Goal: Information Seeking & Learning: Check status

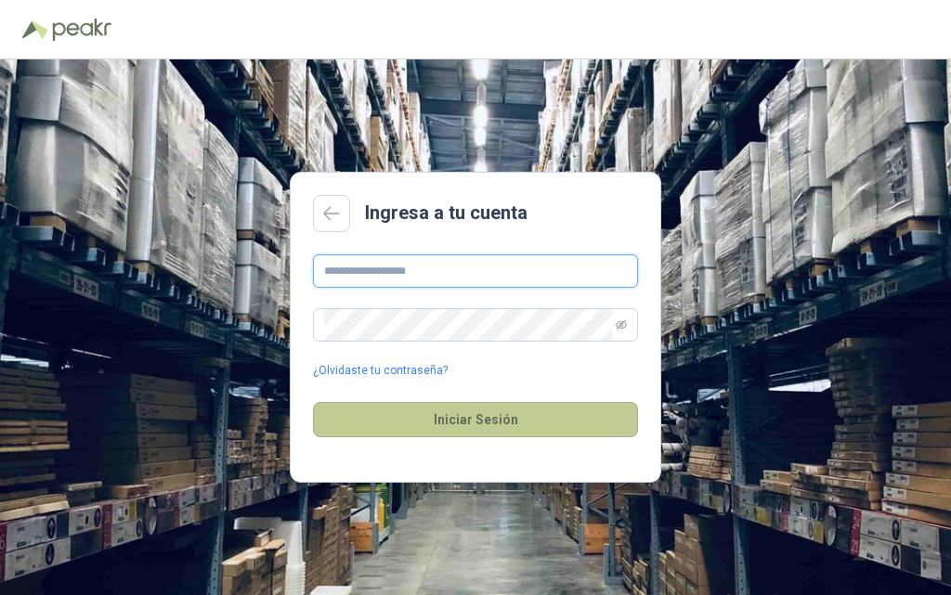
type input "**********"
click at [464, 421] on button "Iniciar Sesión" at bounding box center [475, 419] width 325 height 35
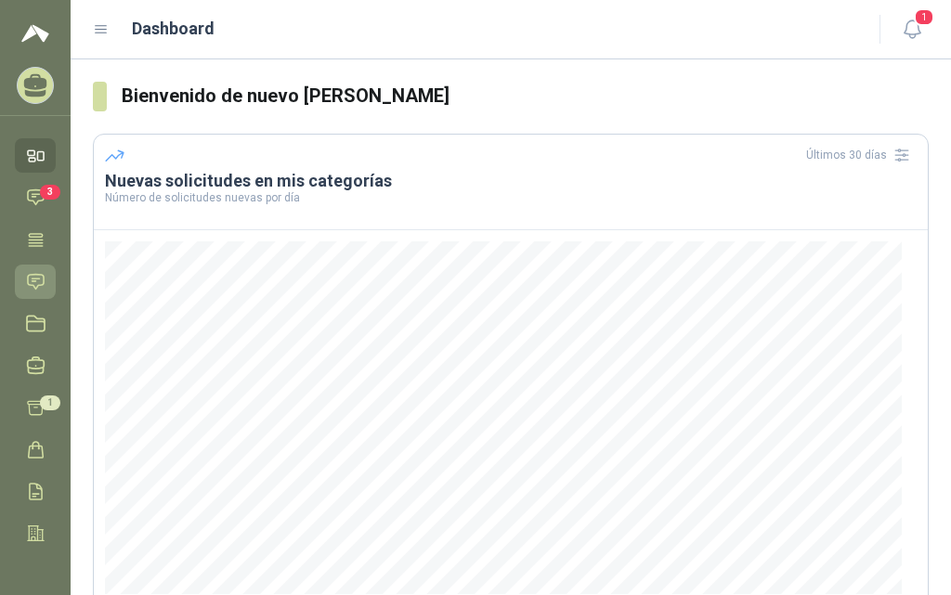
click at [34, 275] on icon at bounding box center [36, 281] width 16 height 15
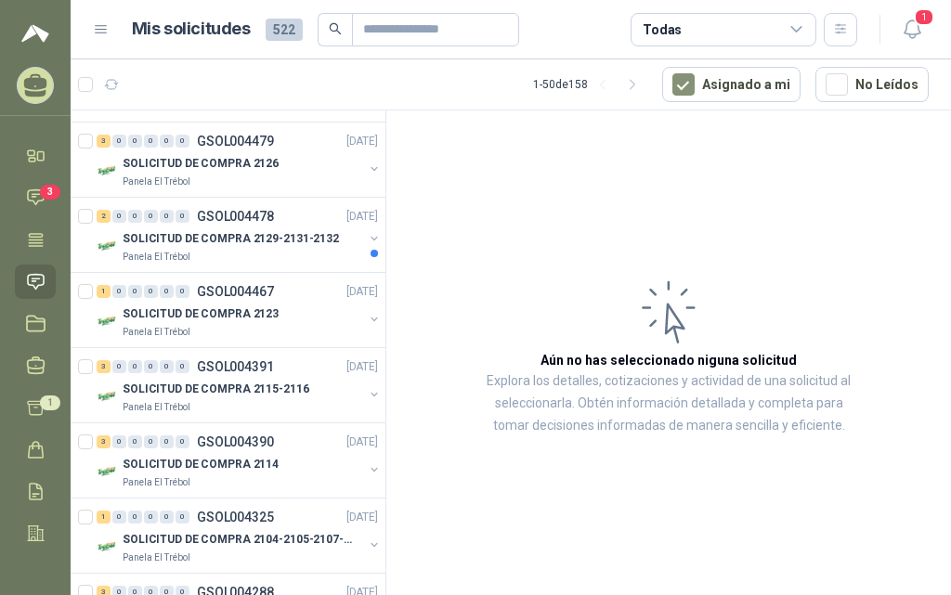
scroll to position [3077, 0]
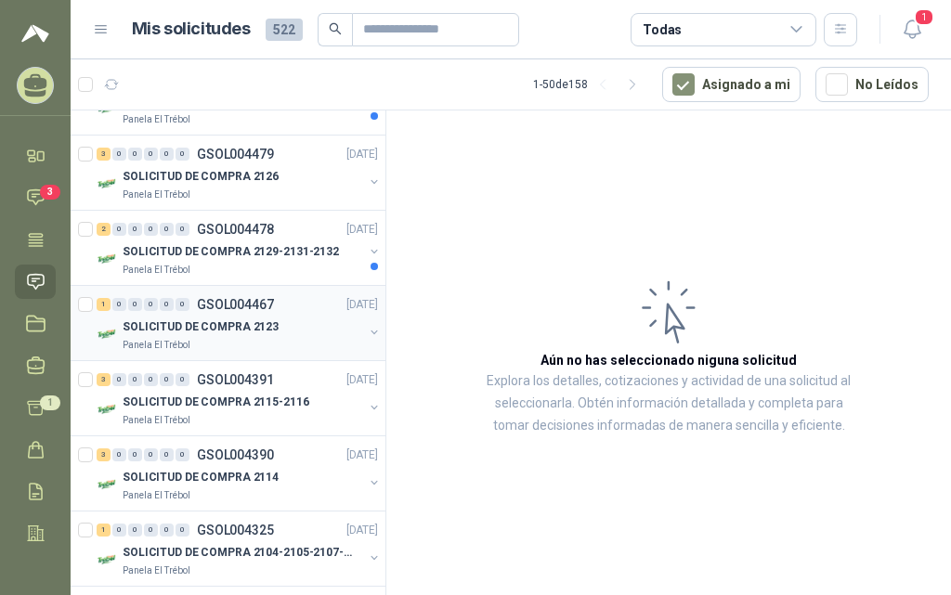
click at [250, 322] on p "SOLICITUD DE COMPRA 2123" at bounding box center [201, 327] width 156 height 18
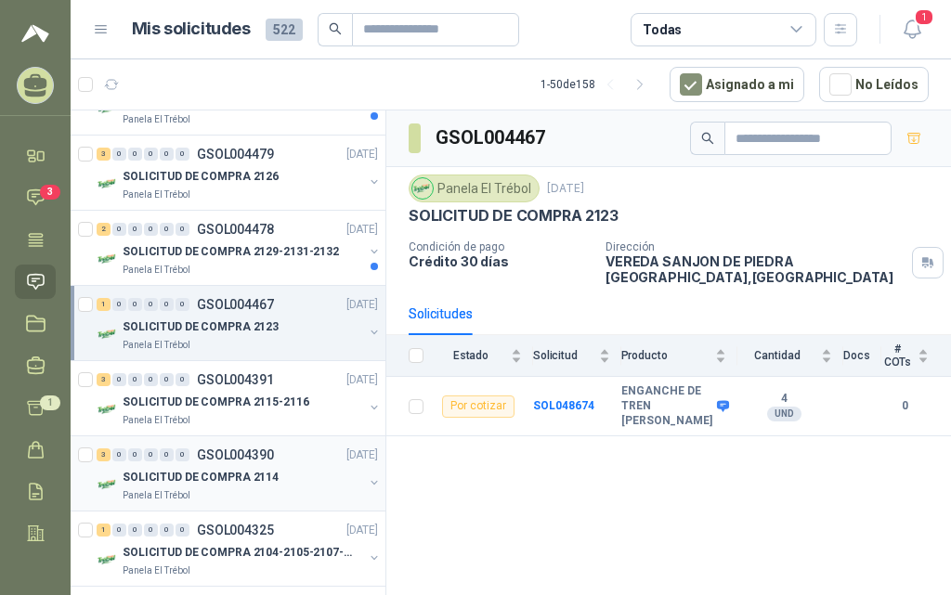
click at [248, 459] on p "GSOL004390" at bounding box center [235, 454] width 77 height 13
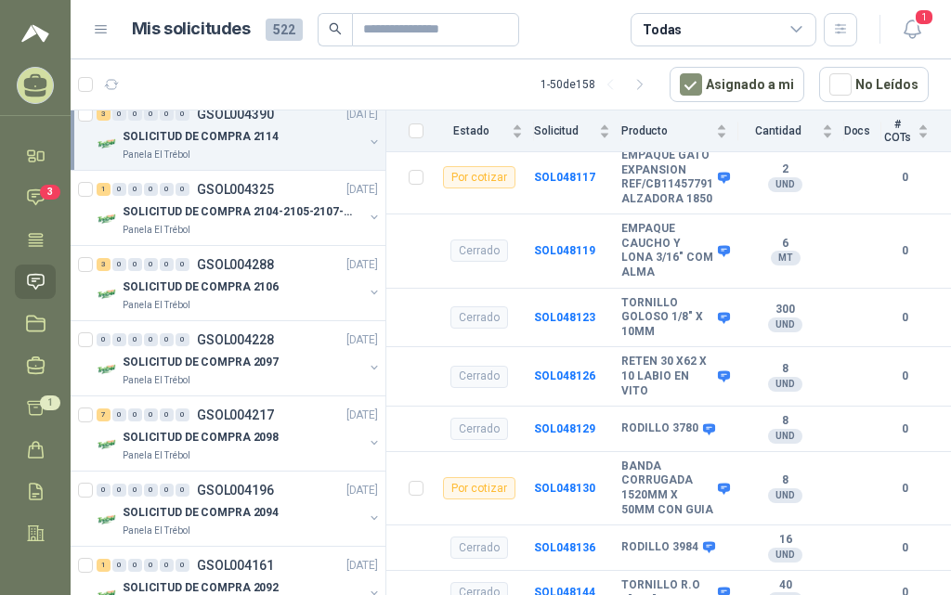
scroll to position [3479, 0]
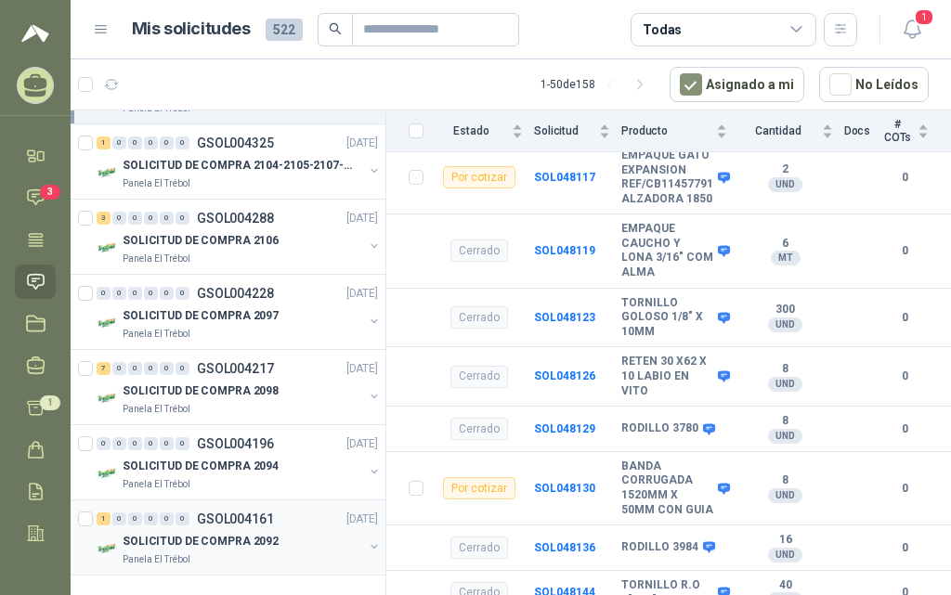
click at [255, 512] on p "GSOL004161" at bounding box center [235, 518] width 77 height 13
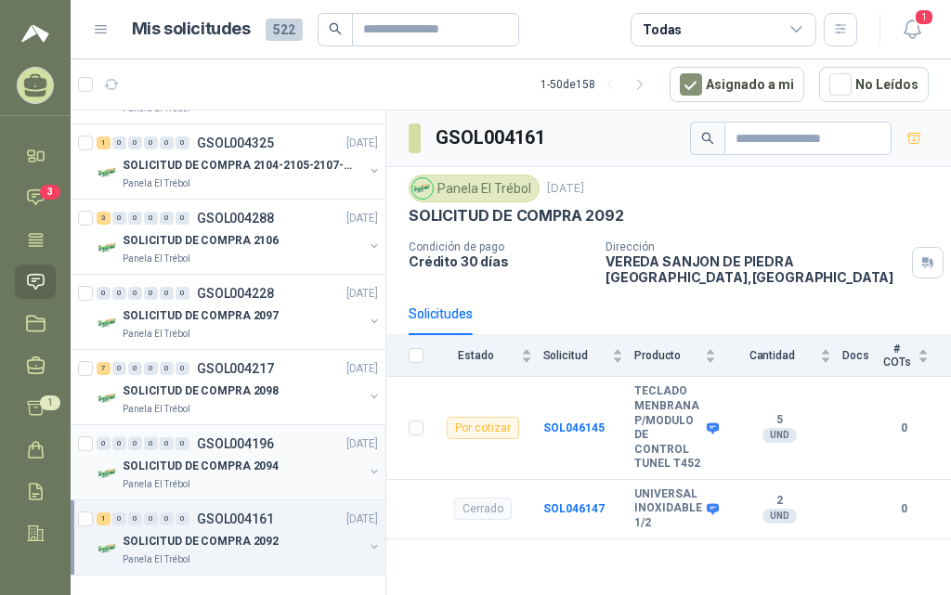
click at [243, 437] on p "GSOL004196" at bounding box center [235, 443] width 77 height 13
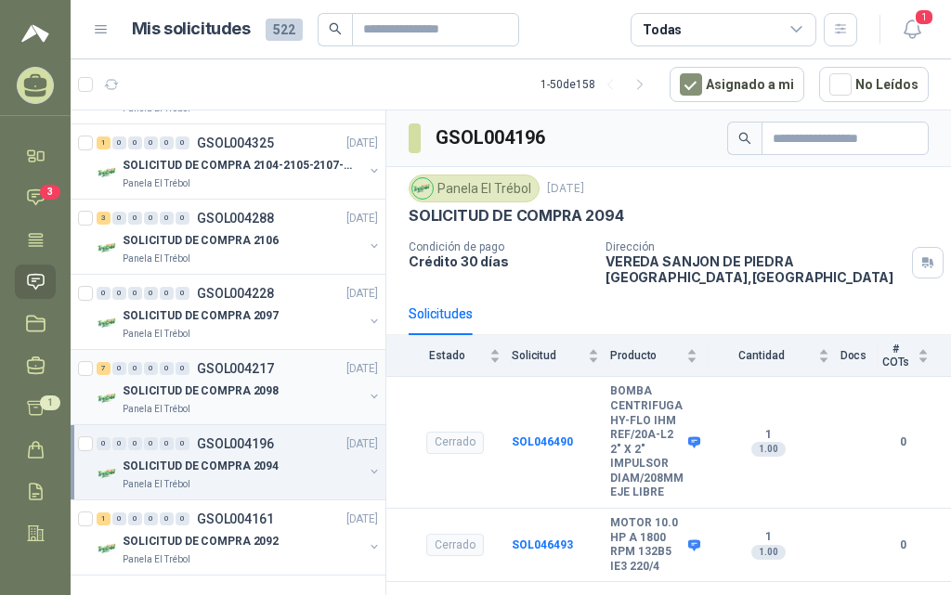
click at [205, 382] on p "SOLICITUD DE COMPRA 2098" at bounding box center [201, 391] width 156 height 18
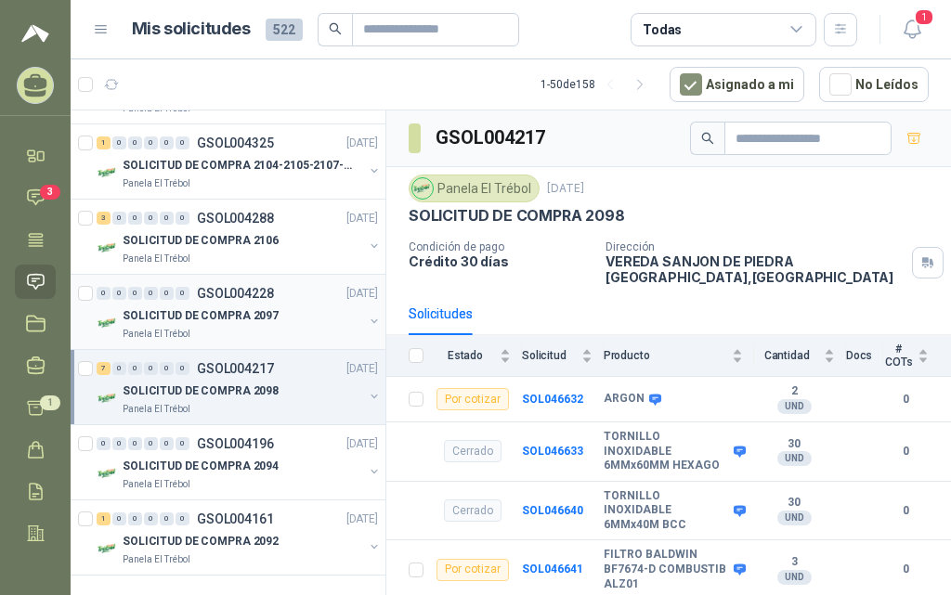
click at [245, 287] on p "GSOL004228" at bounding box center [235, 293] width 77 height 13
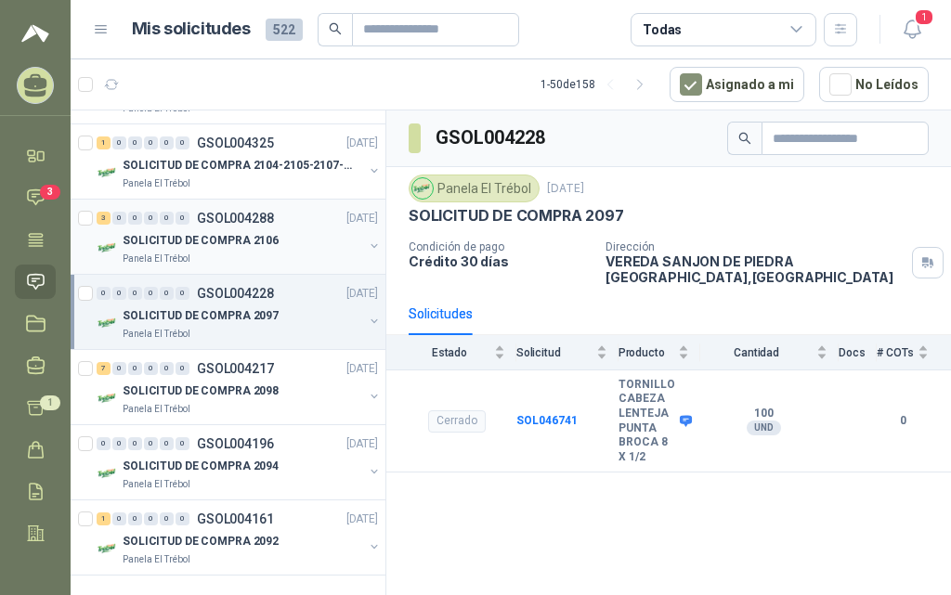
click at [229, 232] on p "SOLICITUD DE COMPRA 2106" at bounding box center [201, 241] width 156 height 18
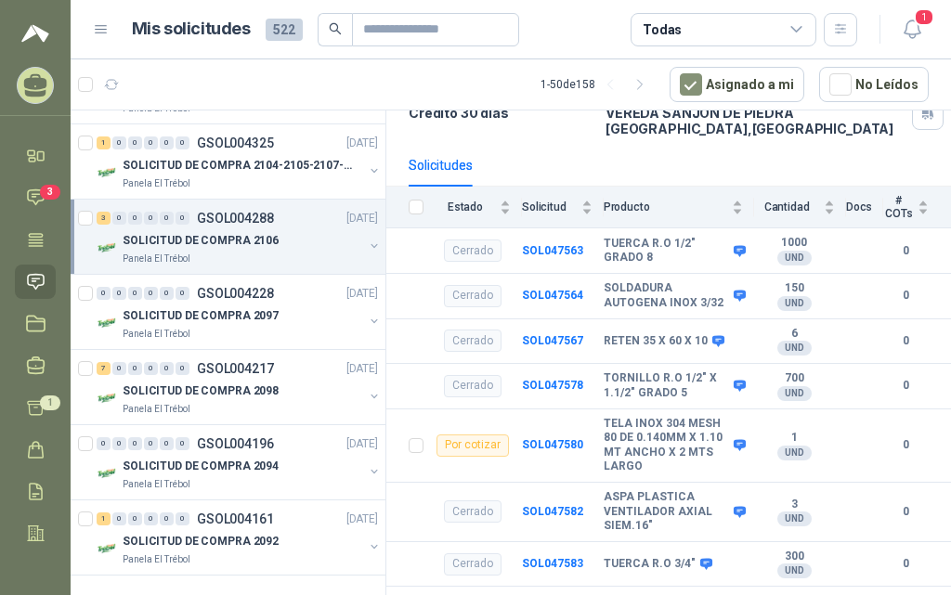
scroll to position [43, 0]
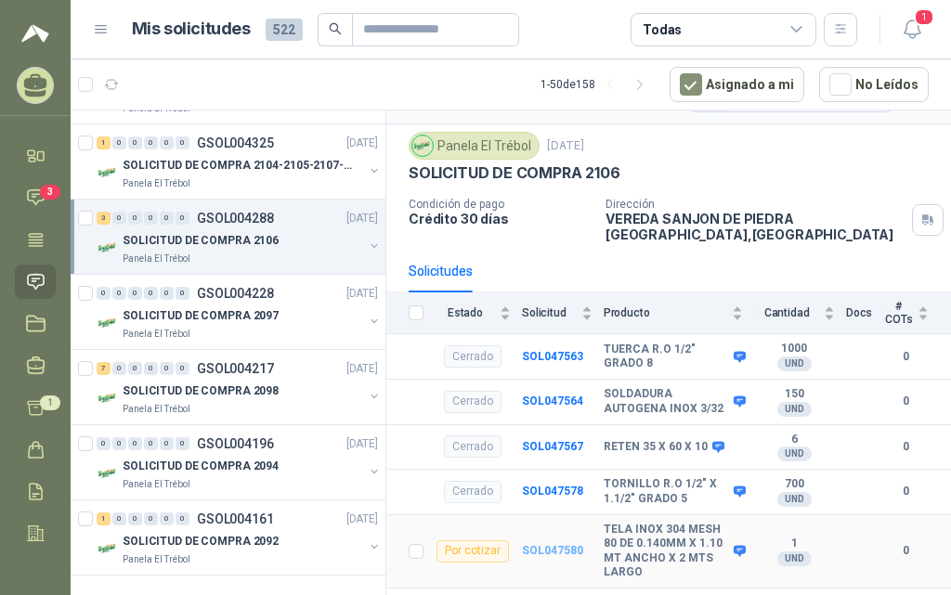
click at [556, 546] on b "SOL047580" at bounding box center [552, 550] width 61 height 13
